Goal: Navigation & Orientation: Find specific page/section

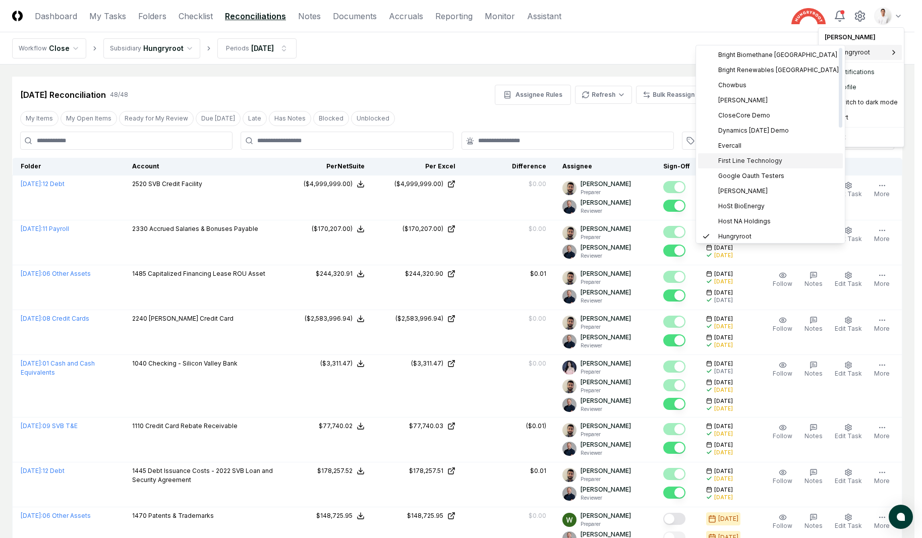
scroll to position [8, 0]
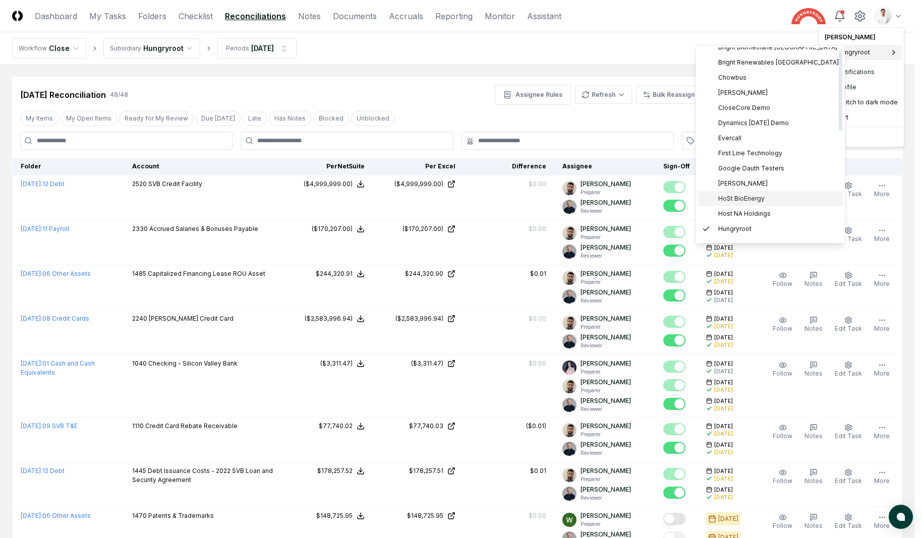
click at [757, 193] on div "HoSt BioEnergy" at bounding box center [770, 198] width 145 height 15
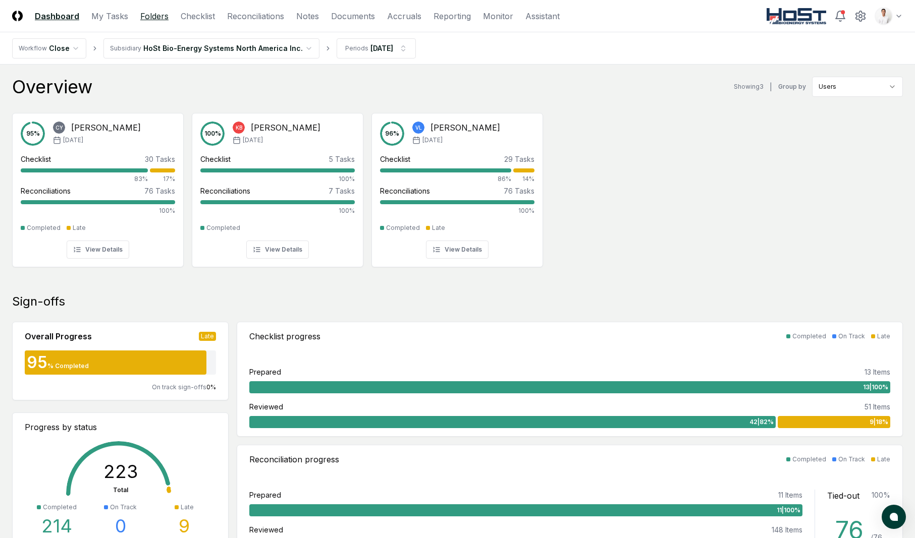
click at [162, 20] on link "Folders" at bounding box center [154, 16] width 28 height 12
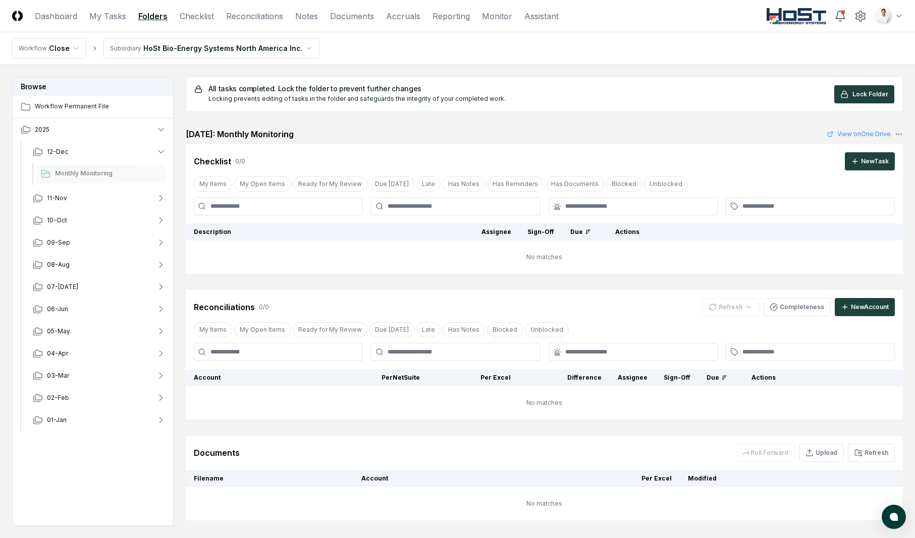
click at [274, 51] on html "CloseCore Dashboard My Tasks Folders Checklist Reconciliations Notes Documents …" at bounding box center [457, 299] width 915 height 599
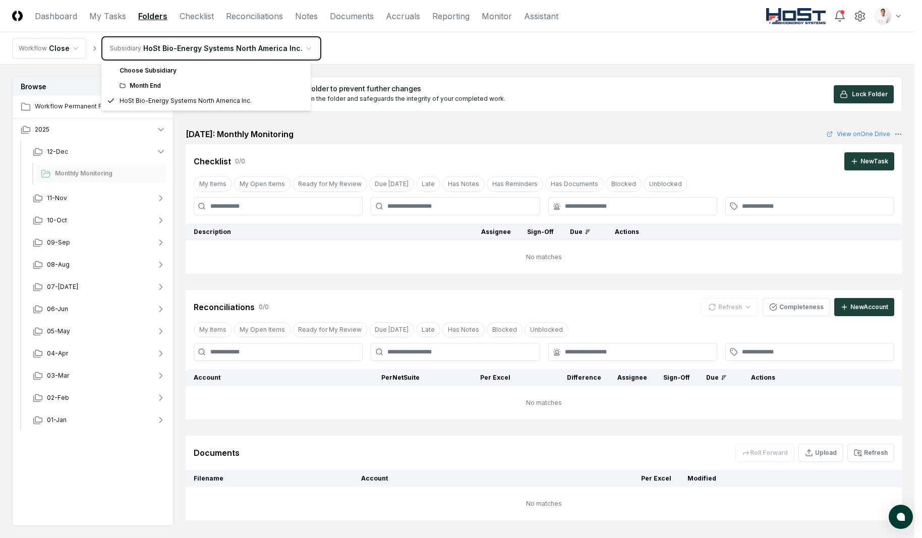
click at [279, 48] on html "CloseCore Dashboard My Tasks Folders Checklist Reconciliations Notes Documents …" at bounding box center [461, 299] width 922 height 599
click at [289, 50] on html "CloseCore Dashboard My Tasks Folders Checklist Reconciliations Notes Documents …" at bounding box center [461, 299] width 922 height 599
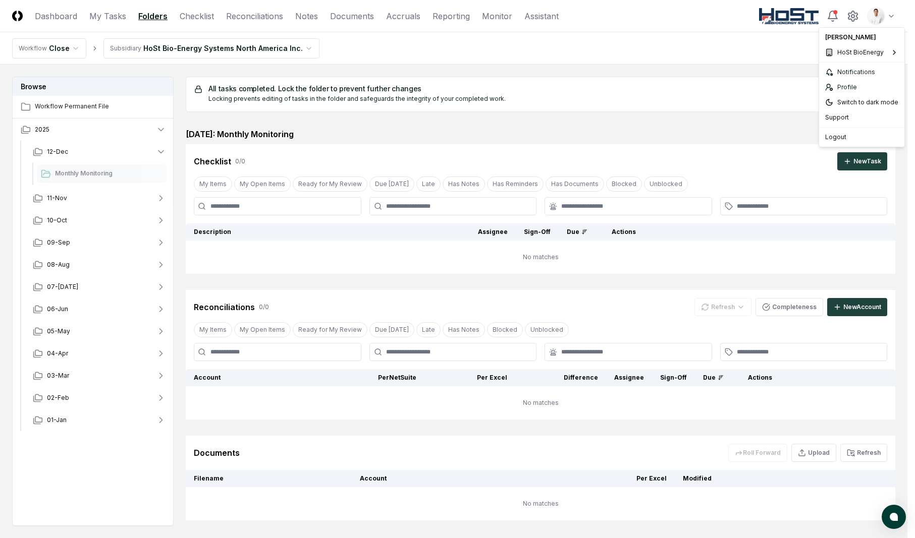
click at [894, 16] on html "CloseCore Dashboard My Tasks Folders Checklist Reconciliations Notes Documents …" at bounding box center [457, 299] width 915 height 599
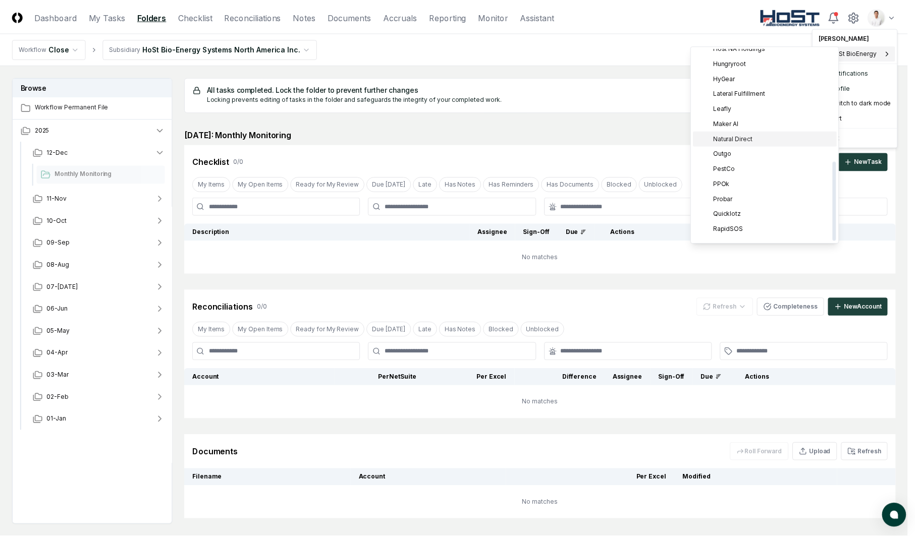
scroll to position [275, 0]
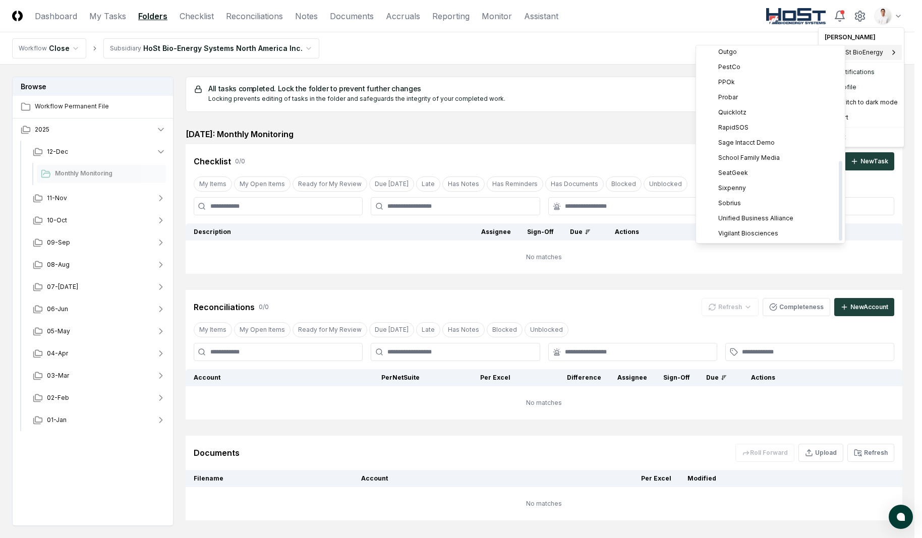
click at [637, 66] on html "CloseCore Dashboard My Tasks Folders Checklist Reconciliations Notes Documents …" at bounding box center [461, 299] width 922 height 599
